Goal: Navigation & Orientation: Go to known website

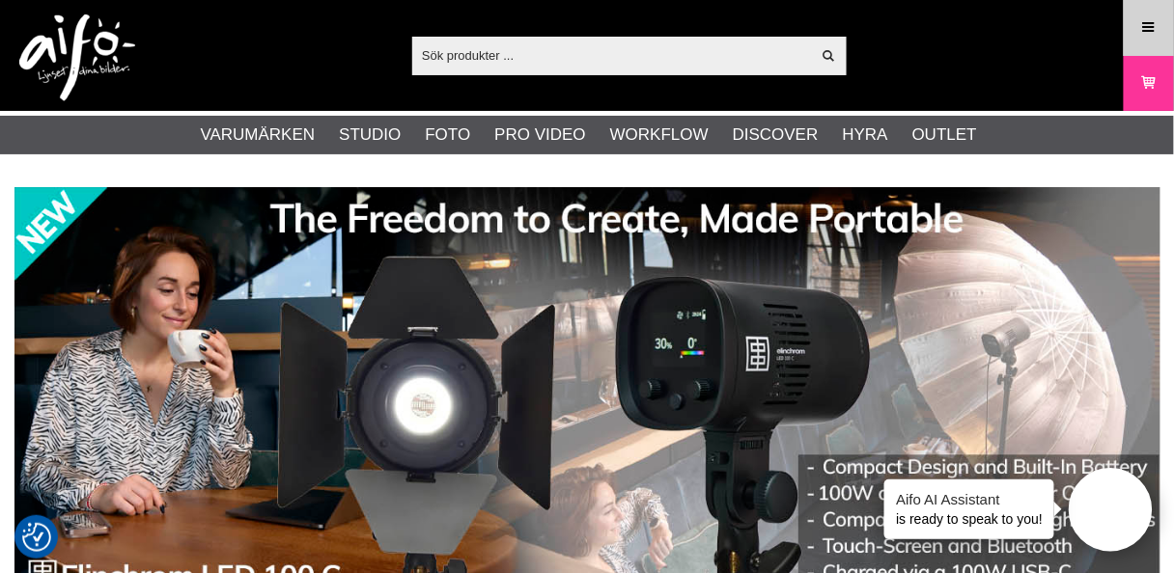
click at [1148, 19] on icon at bounding box center [1148, 27] width 17 height 21
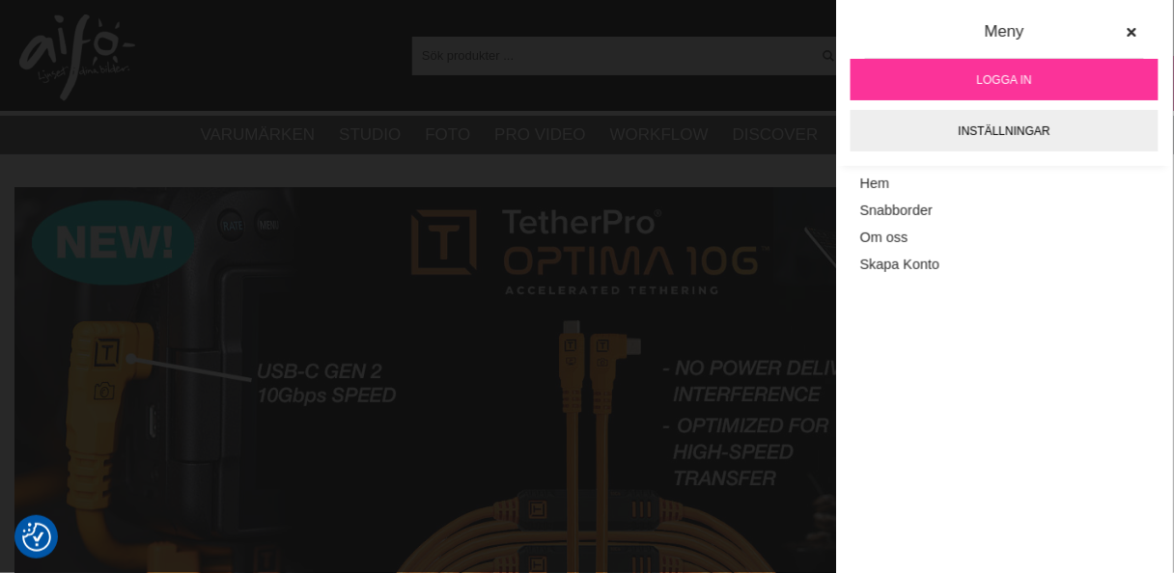
click at [999, 75] on span "Logga in" at bounding box center [1004, 79] width 55 height 17
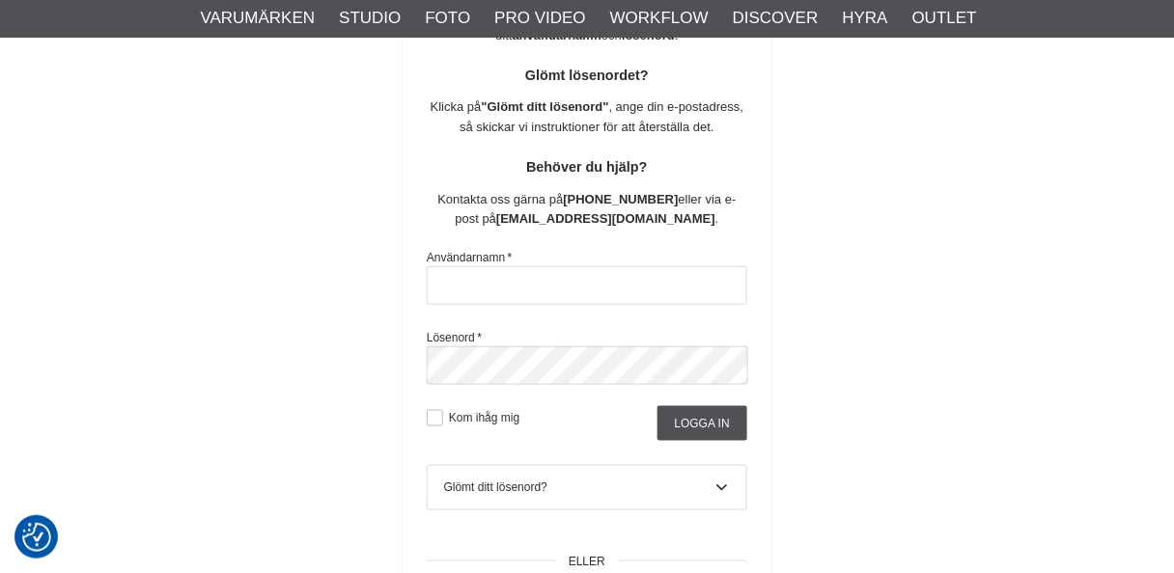
scroll to position [340, 0]
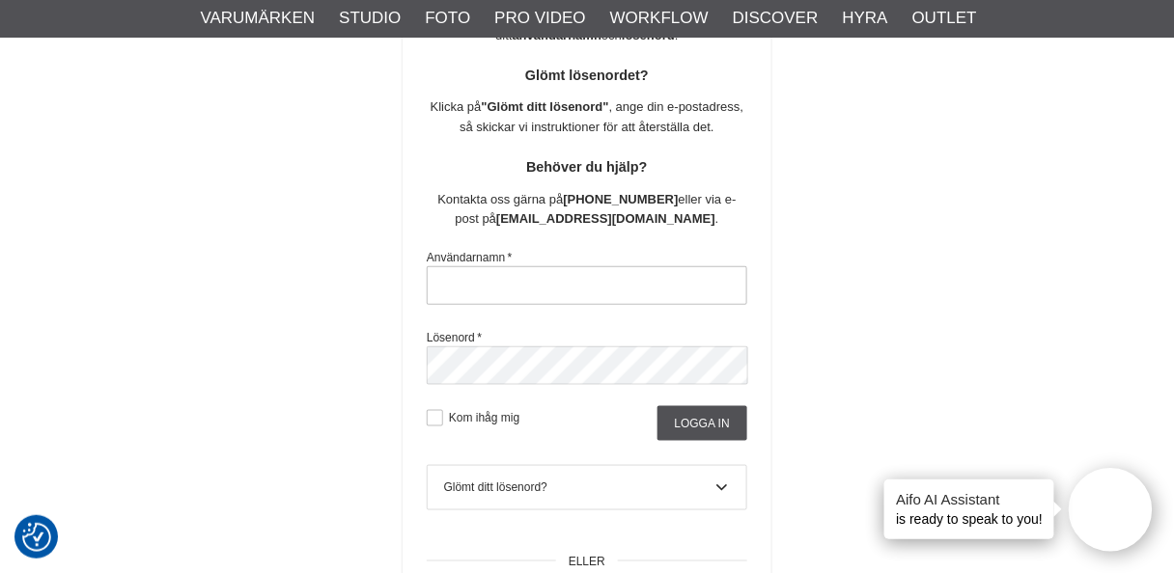
click at [547, 285] on input "text" at bounding box center [587, 285] width 320 height 39
type input "[PERSON_NAME][EMAIL_ADDRESS][DOMAIN_NAME]"
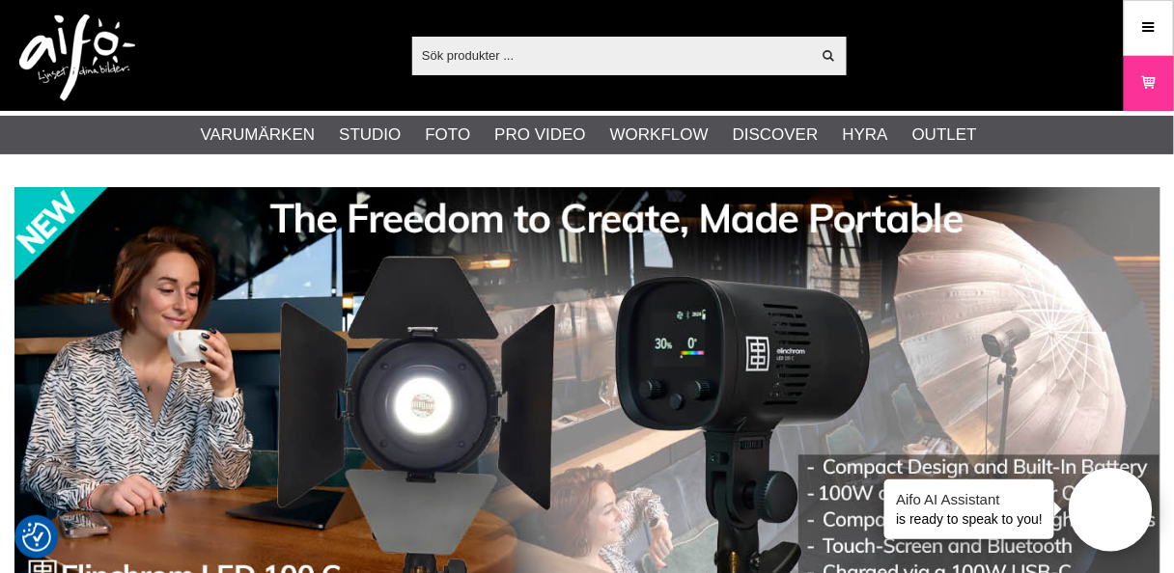
click at [1149, 23] on icon at bounding box center [1148, 27] width 17 height 21
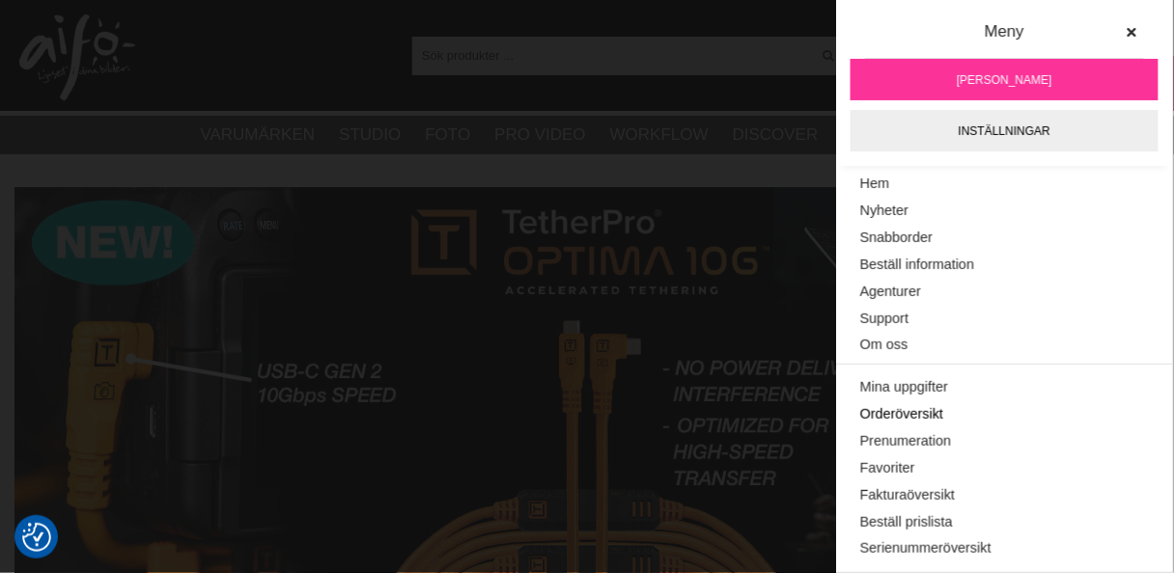
click at [905, 412] on link "Orderöversikt" at bounding box center [1004, 415] width 289 height 27
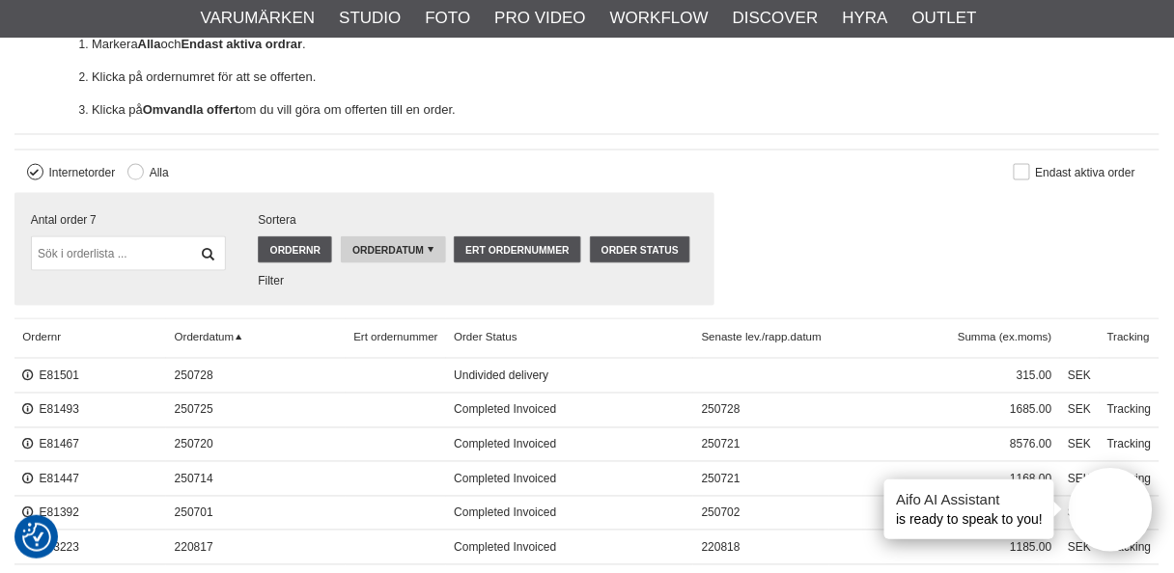
scroll to position [618, 0]
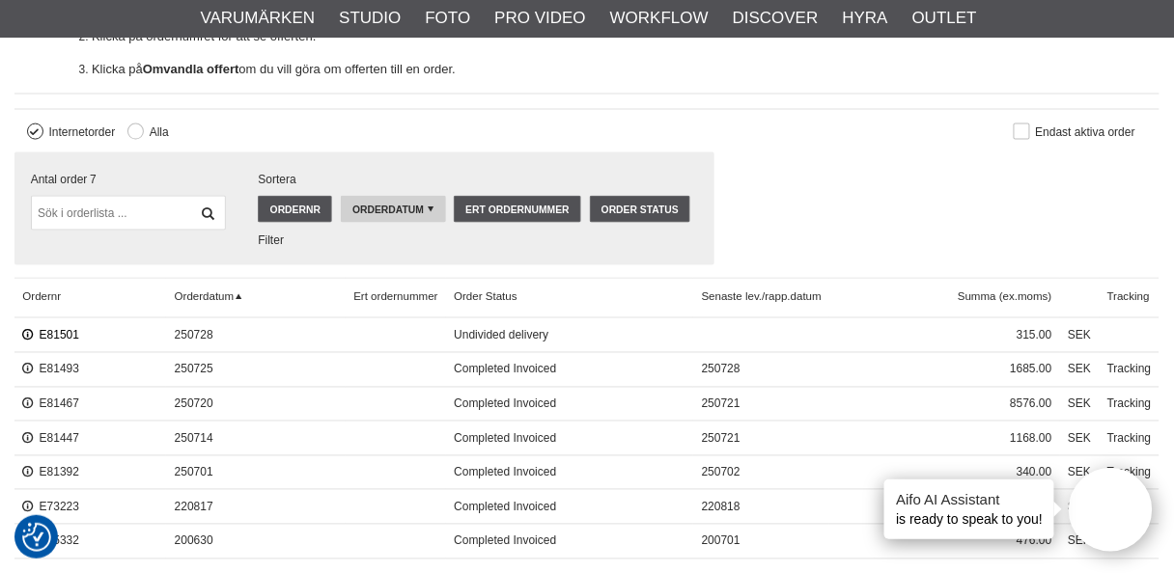
click at [58, 329] on link "E81501" at bounding box center [50, 336] width 57 height 14
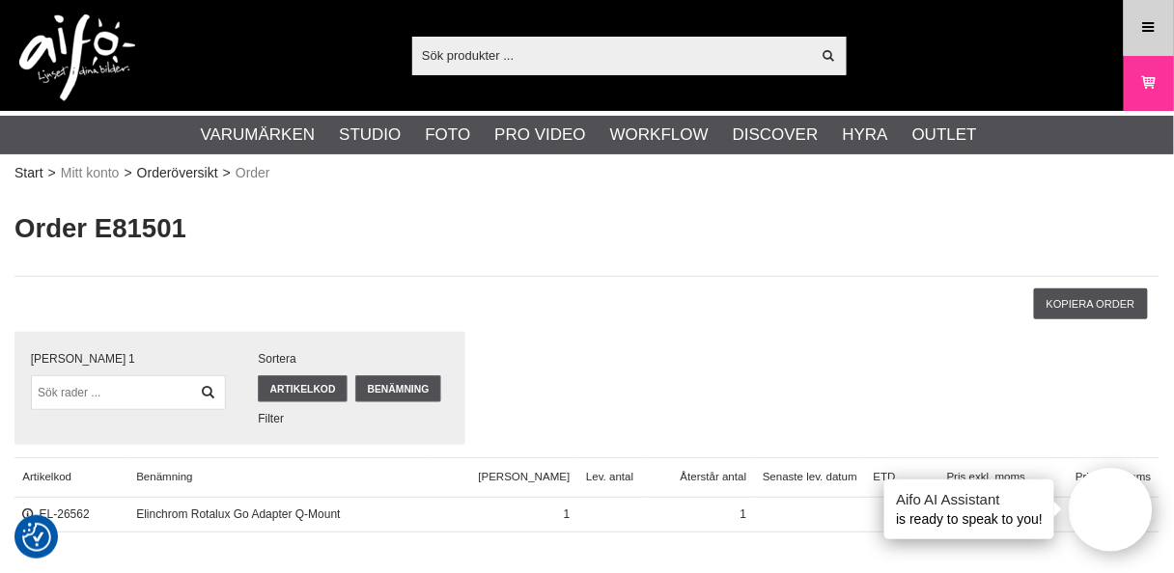
click at [1150, 23] on icon at bounding box center [1148, 27] width 17 height 21
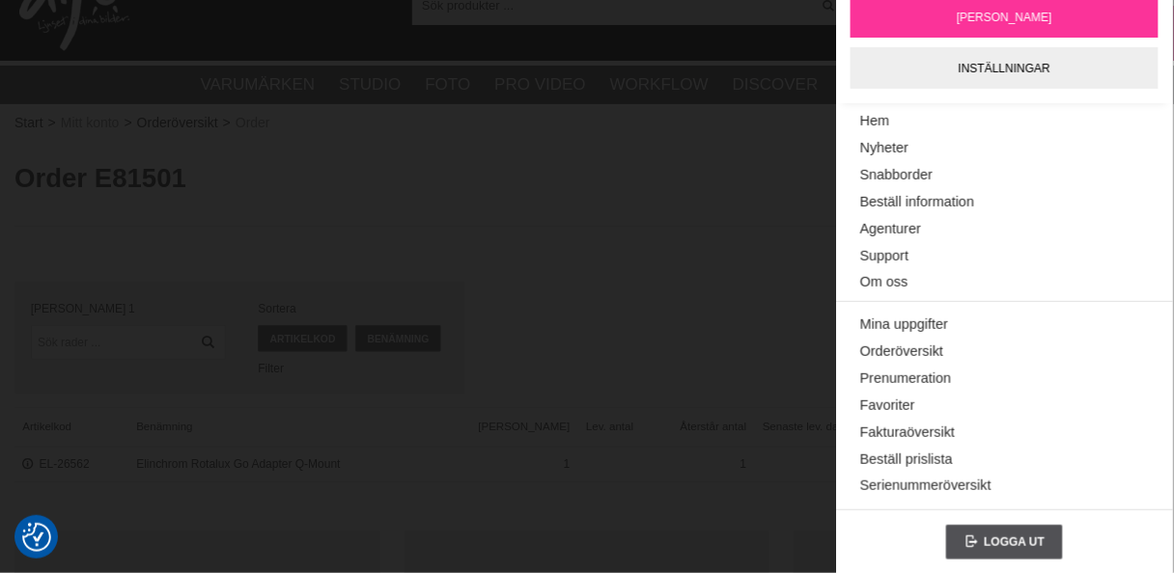
scroll to position [77, 0]
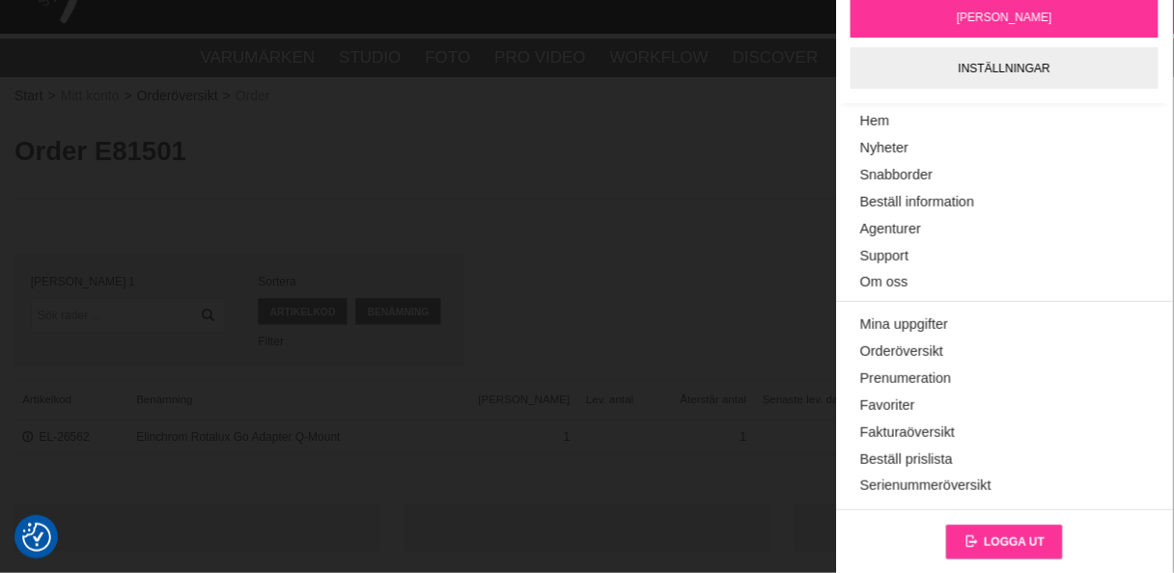
click at [992, 536] on span "Logga ut" at bounding box center [1014, 543] width 61 height 14
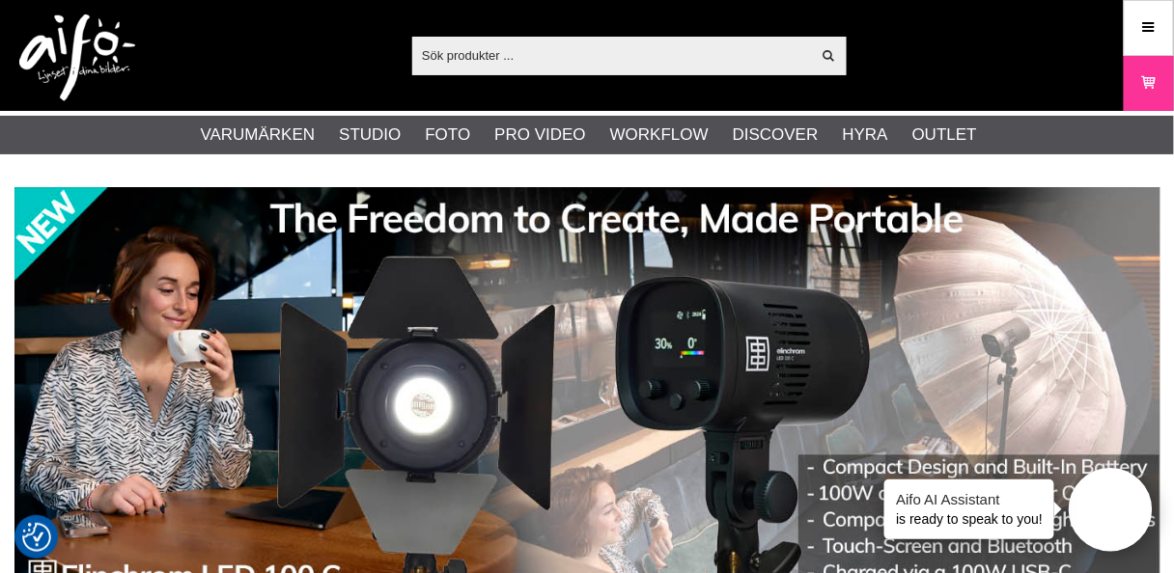
click at [528, 49] on input "text" at bounding box center [611, 55] width 399 height 29
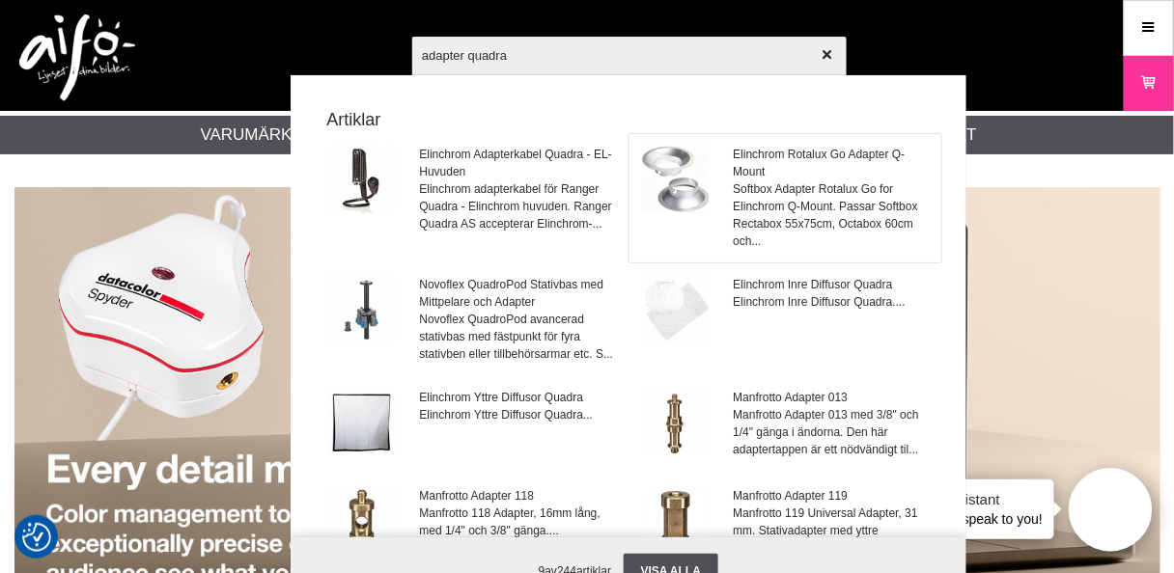
type input "adapter quadra"
click at [784, 189] on span "Softbox Adapter Rotalux Go for Elinchrom Q-Mount. Passar Softbox Rectabox 55x75…" at bounding box center [832, 214] width 196 height 69
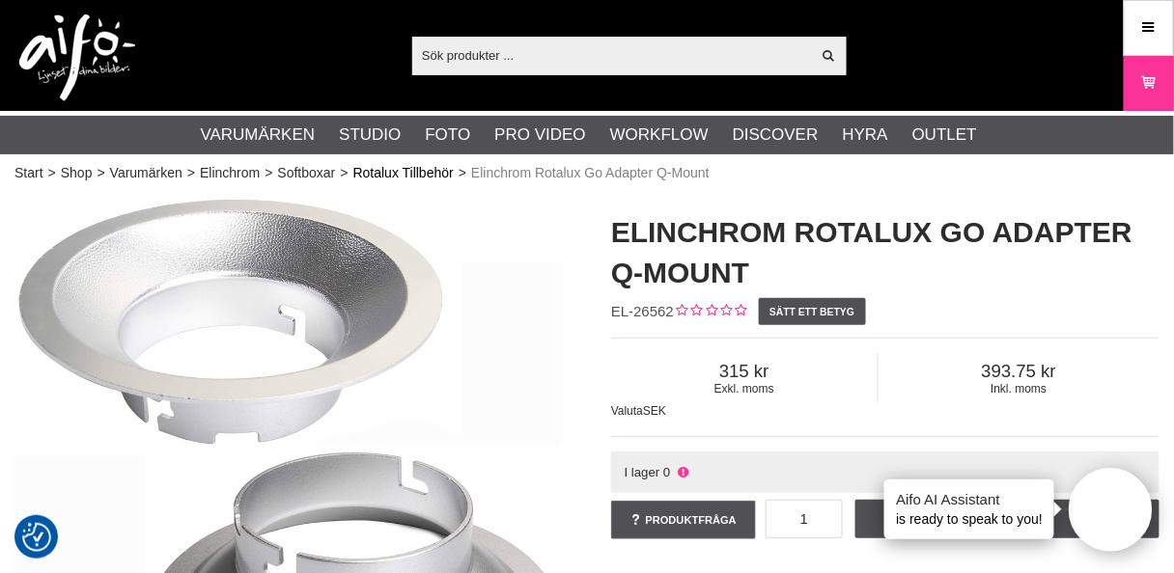
click at [402, 169] on link "Rotalux Tillbehör" at bounding box center [403, 173] width 100 height 20
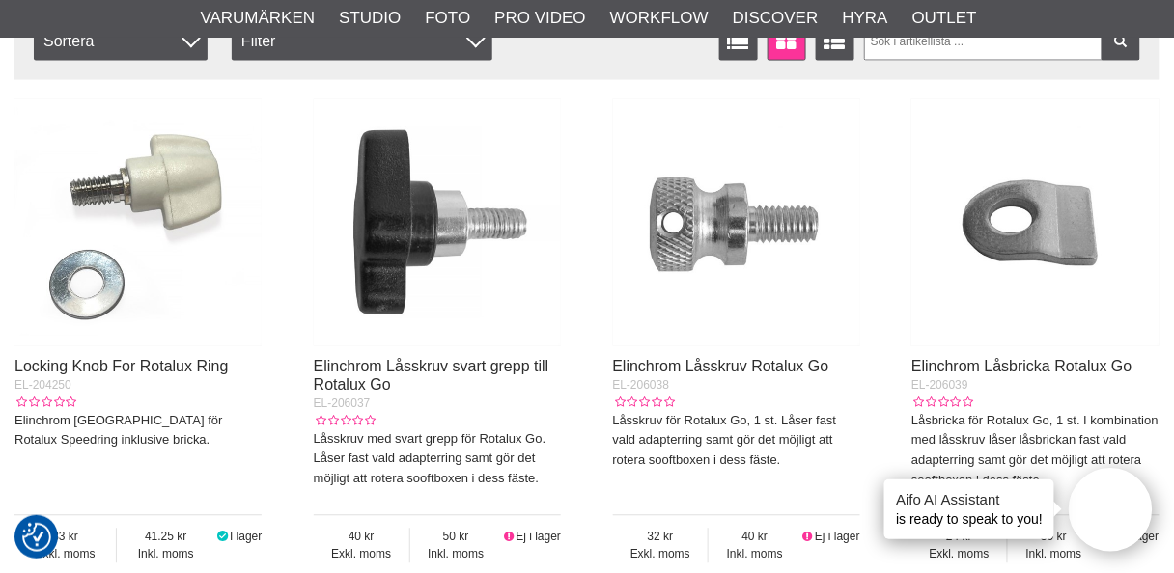
scroll to position [463, 0]
